Goal: Transaction & Acquisition: Purchase product/service

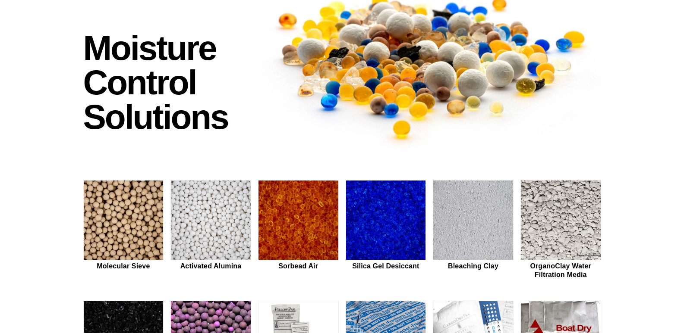
scroll to position [129, 0]
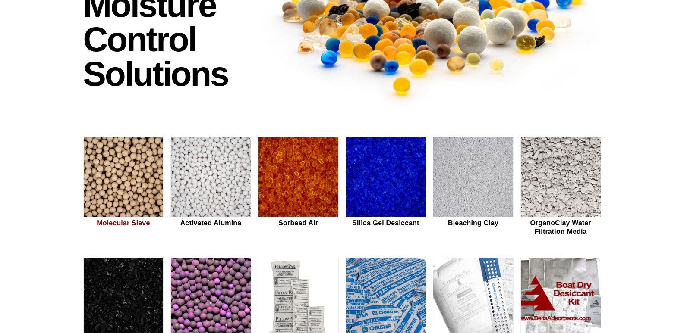
click at [116, 183] on img at bounding box center [124, 178] width 80 height 80
